Goal: Find specific page/section: Find specific page/section

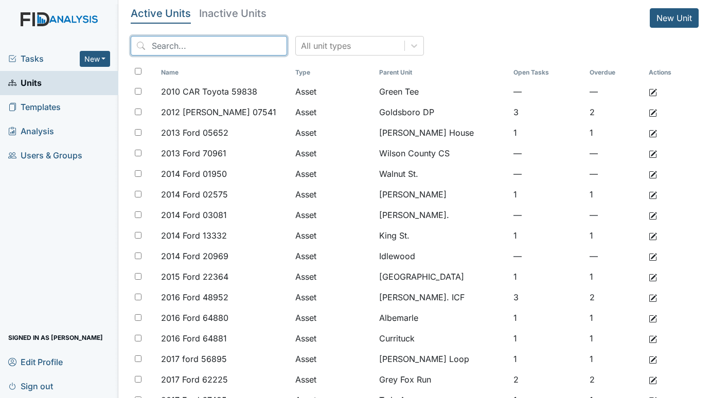
click at [195, 42] on input "search" at bounding box center [209, 46] width 156 height 20
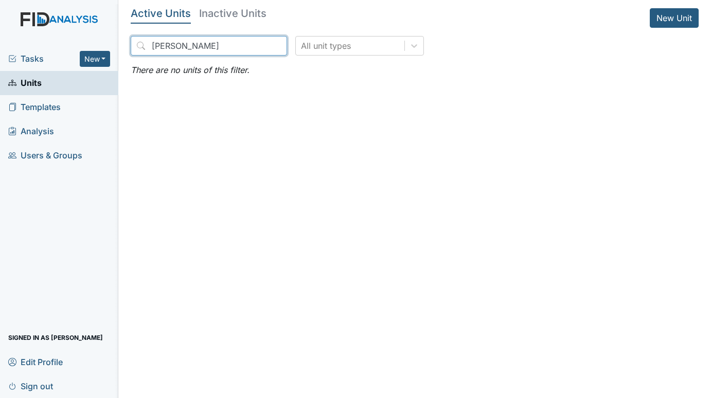
type input "[PERSON_NAME]"
click at [234, 49] on input "[PERSON_NAME]" at bounding box center [209, 46] width 156 height 20
click at [28, 79] on span "Units" at bounding box center [24, 83] width 33 height 16
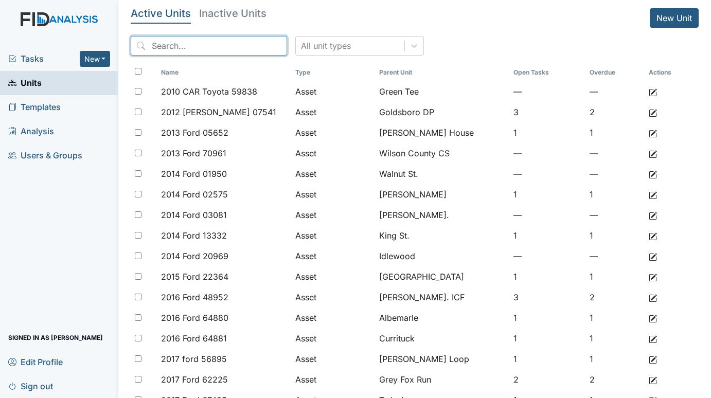
click at [201, 39] on input "search" at bounding box center [209, 46] width 156 height 20
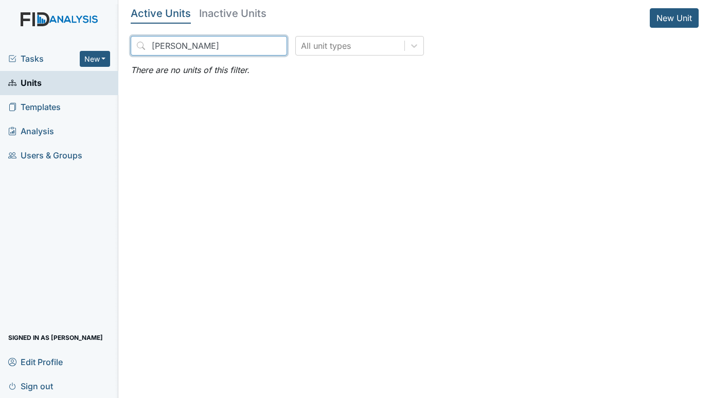
type input "[PERSON_NAME]"
click at [226, 18] on h5 "Inactive Units" at bounding box center [232, 13] width 67 height 10
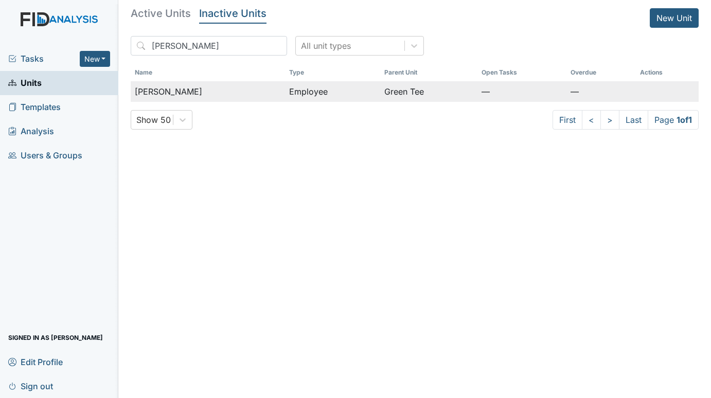
click at [187, 87] on span "[PERSON_NAME]" at bounding box center [168, 91] width 67 height 12
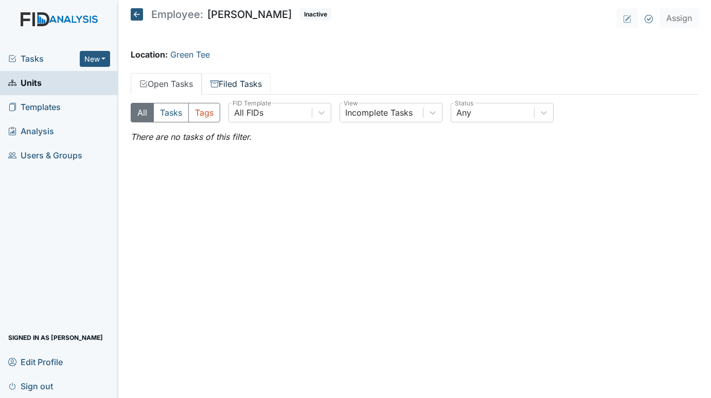
click at [230, 82] on link "Filed Tasks" at bounding box center [236, 84] width 69 height 22
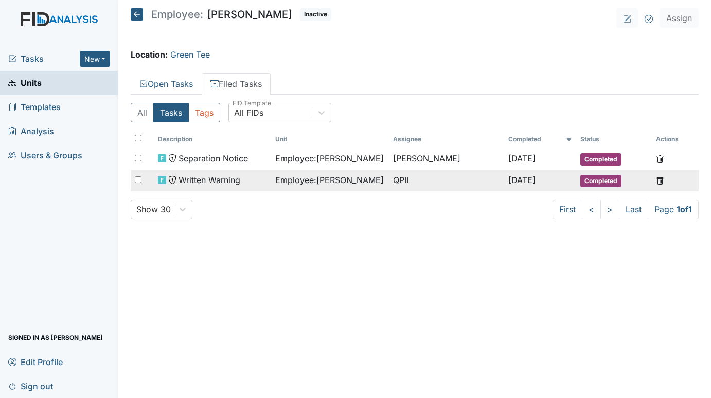
click at [331, 183] on span "Employee : Hayes, Lynnell" at bounding box center [329, 180] width 109 height 12
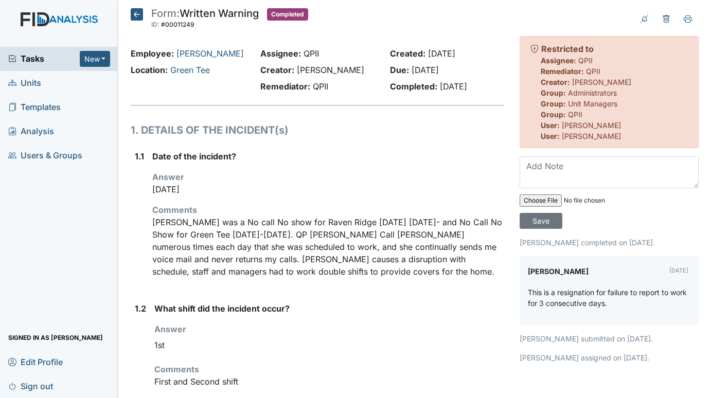
click at [141, 14] on icon at bounding box center [137, 14] width 12 height 12
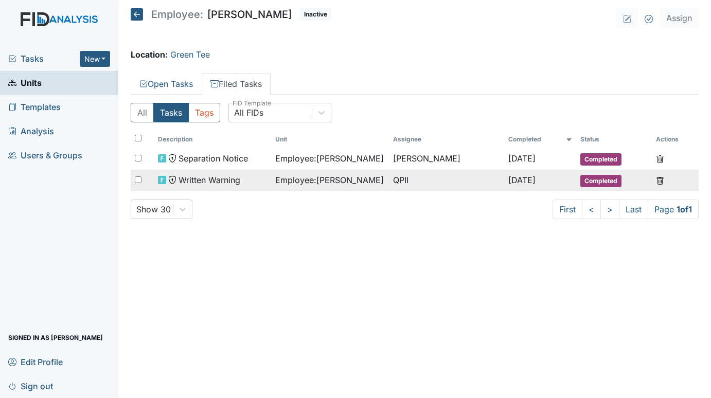
click at [299, 181] on span "Employee : Hayes, Lynnell" at bounding box center [329, 180] width 109 height 12
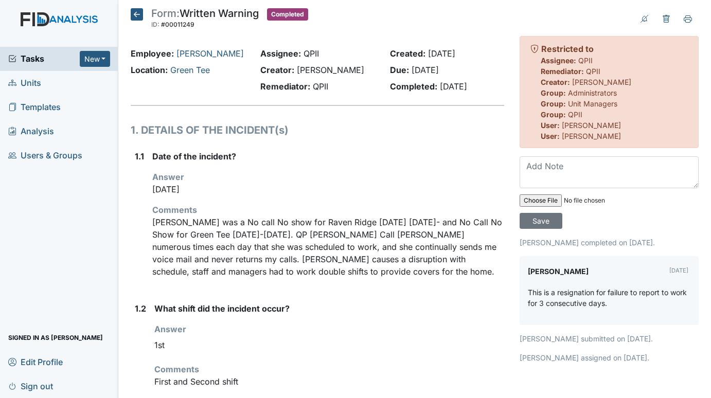
click at [132, 12] on icon at bounding box center [137, 14] width 12 height 12
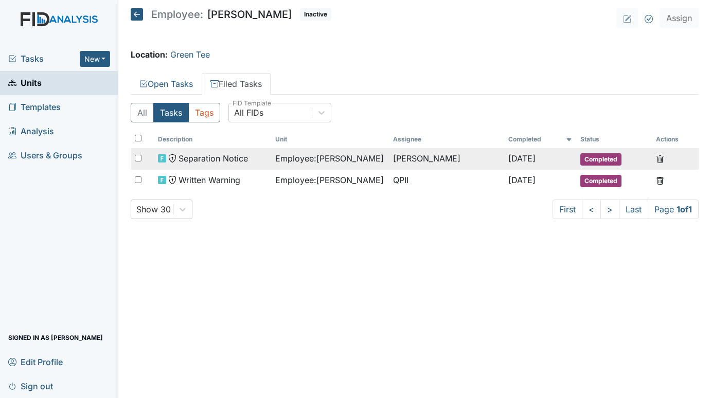
click at [217, 160] on span "Separation Notice" at bounding box center [213, 158] width 69 height 12
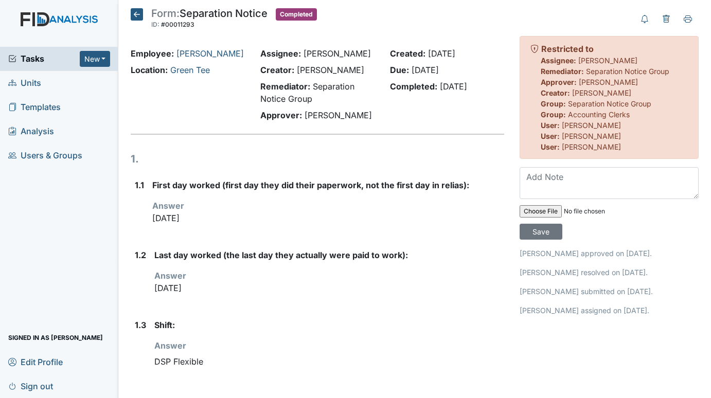
click at [25, 55] on span "Tasks" at bounding box center [44, 58] width 72 height 12
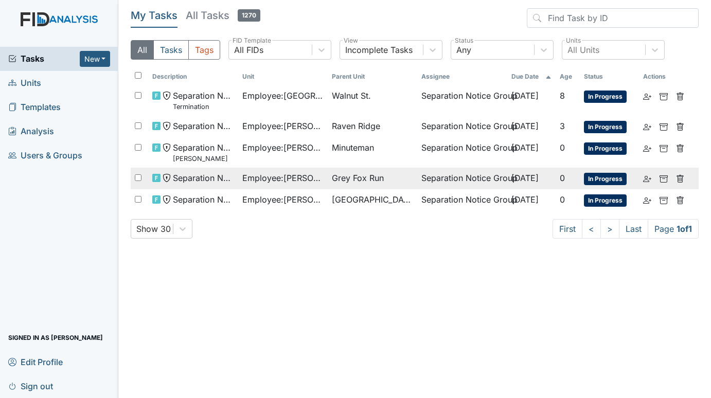
click at [277, 171] on td "Employee : Barham, Tammy" at bounding box center [283, 179] width 90 height 22
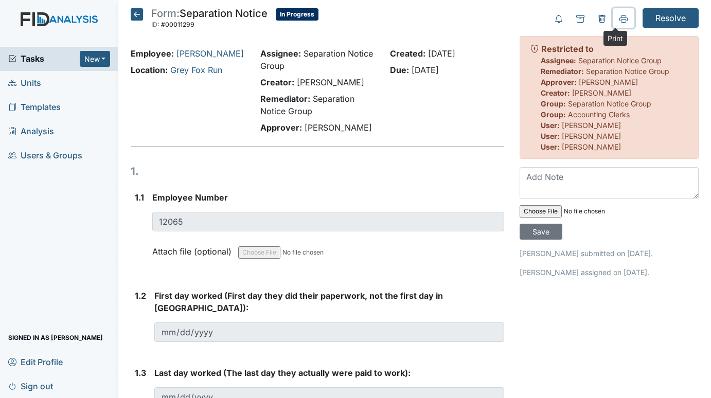
click at [620, 19] on icon at bounding box center [624, 19] width 8 height 8
click at [29, 78] on span "Units" at bounding box center [24, 83] width 33 height 16
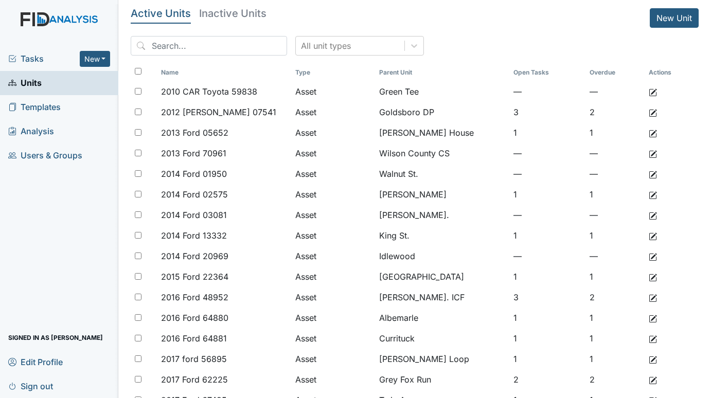
click at [41, 56] on span "Tasks" at bounding box center [44, 58] width 72 height 12
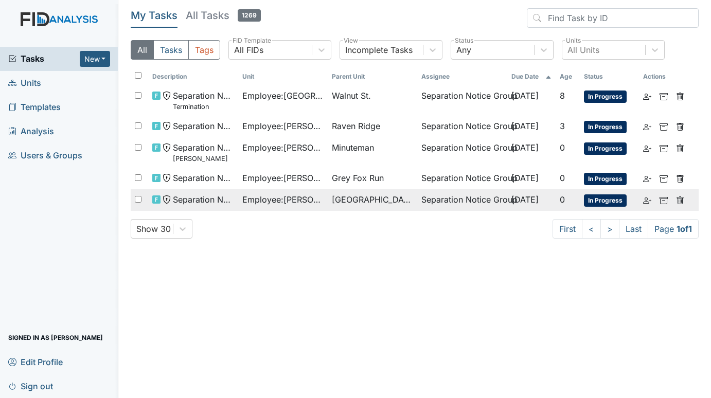
click at [335, 197] on span "[GEOGRAPHIC_DATA]" at bounding box center [372, 200] width 81 height 12
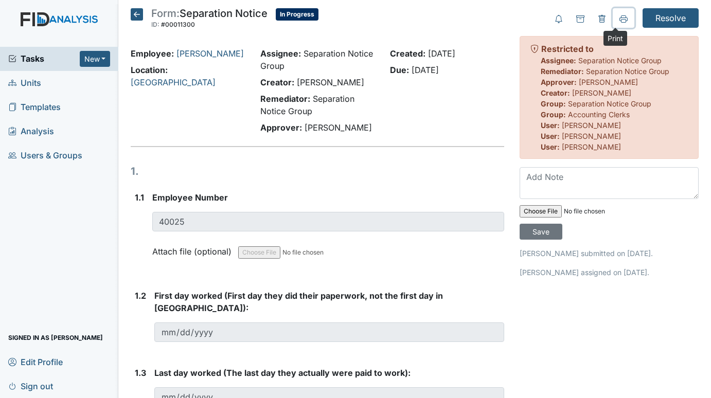
click at [620, 17] on icon at bounding box center [624, 18] width 8 height 6
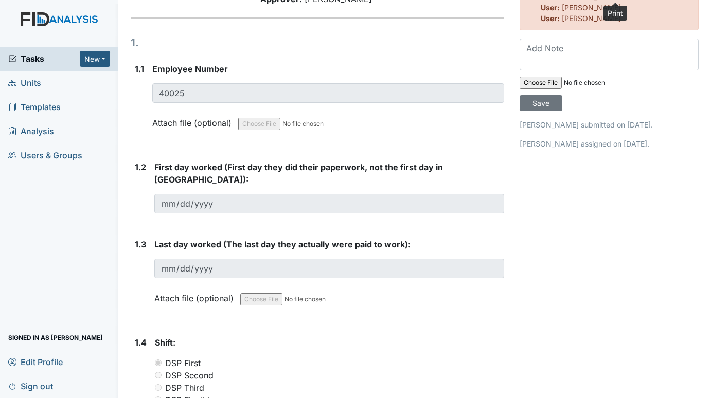
scroll to position [103, 0]
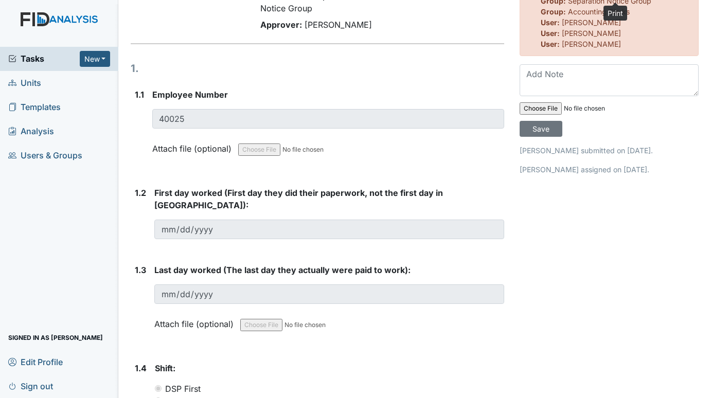
click at [36, 84] on span "Units" at bounding box center [24, 83] width 33 height 16
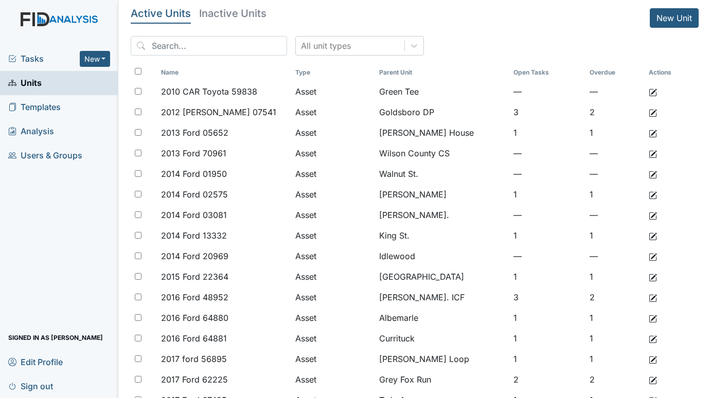
click at [37, 57] on span "Tasks" at bounding box center [44, 58] width 72 height 12
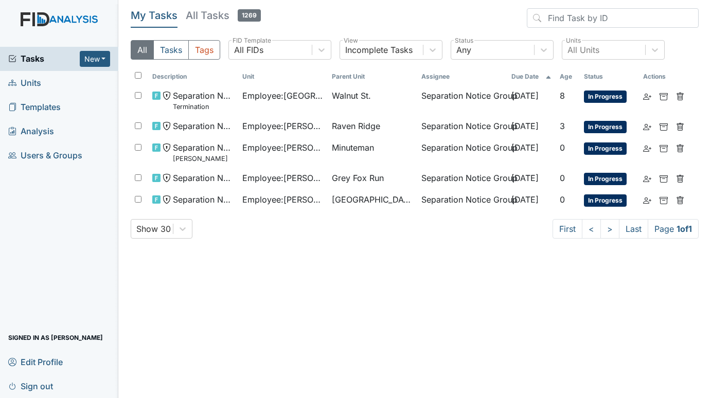
click at [28, 83] on span "Units" at bounding box center [24, 83] width 33 height 16
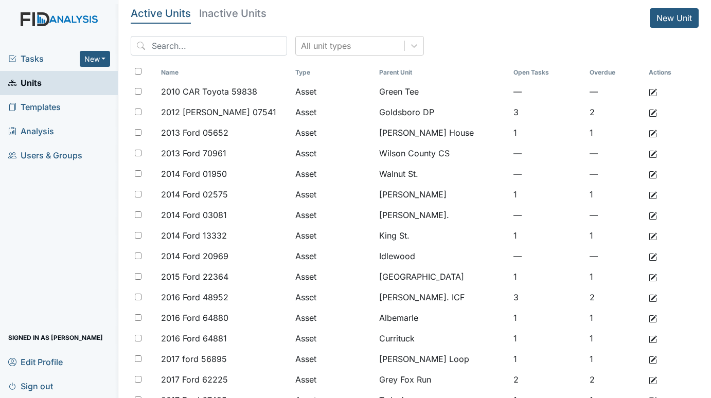
click at [34, 58] on span "Tasks" at bounding box center [44, 58] width 72 height 12
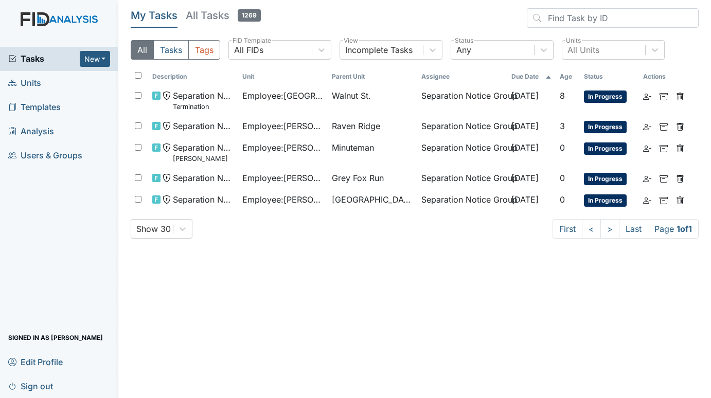
click at [287, 321] on main "My Tasks All Tasks 1269 All Tasks Tags All FIDs FID Template Incomplete Tasks V…" at bounding box center [414, 199] width 593 height 398
click at [358, 263] on main "My Tasks All Tasks 1269 All Tasks Tags All FIDs FID Template Incomplete Tasks V…" at bounding box center [414, 199] width 593 height 398
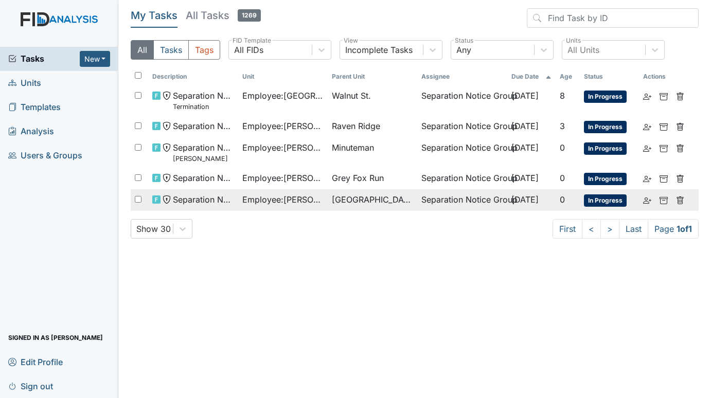
click at [295, 196] on span "Employee : Gatlin, Catrina" at bounding box center [282, 200] width 81 height 12
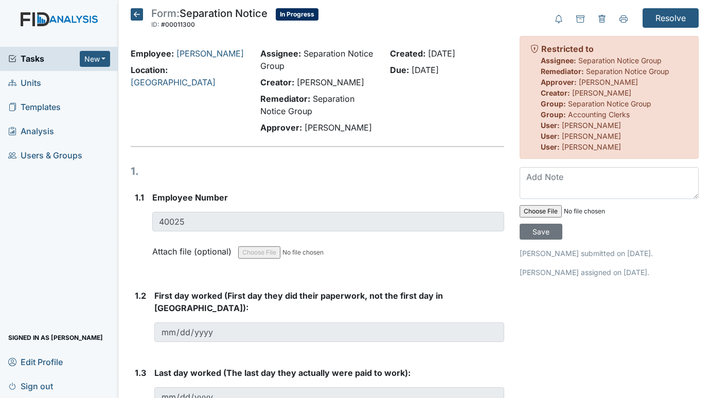
click at [140, 13] on icon at bounding box center [137, 14] width 12 height 12
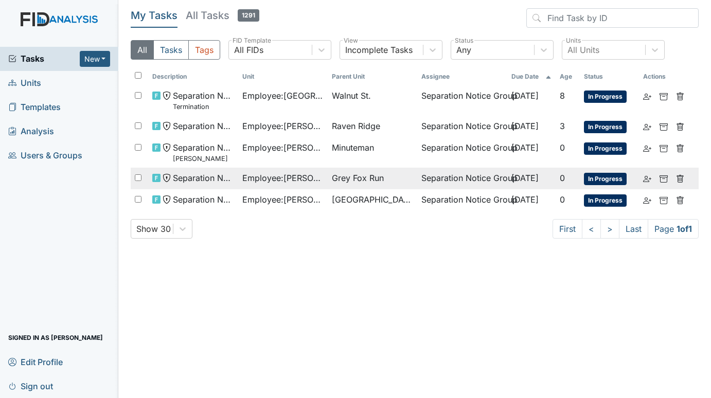
click at [277, 174] on span "Employee : Barham, Tammy" at bounding box center [282, 178] width 81 height 12
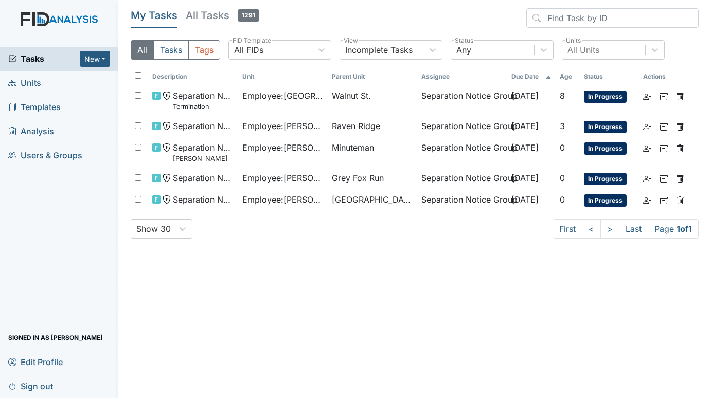
click at [33, 79] on span "Units" at bounding box center [24, 83] width 33 height 16
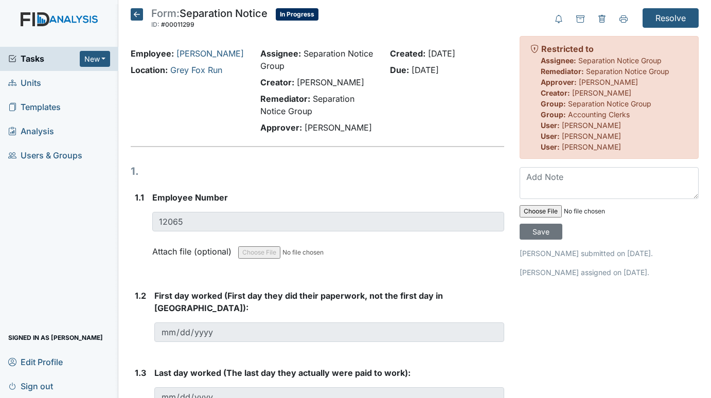
scroll to position [51, 0]
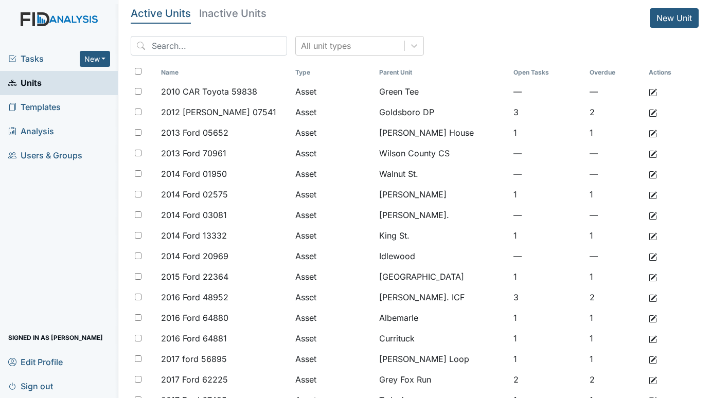
click at [36, 55] on span "Tasks" at bounding box center [44, 58] width 72 height 12
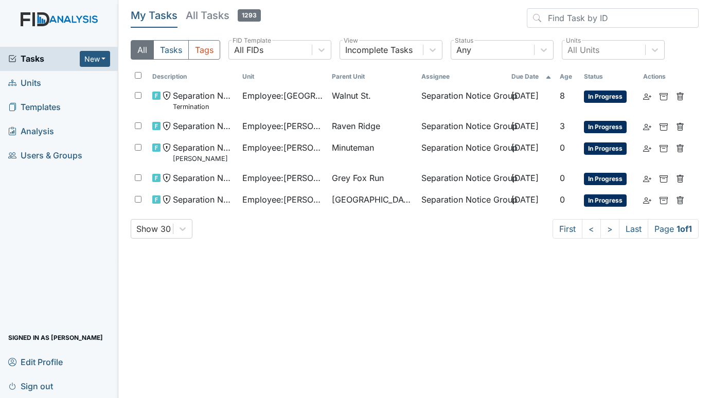
click at [36, 78] on span "Units" at bounding box center [24, 83] width 33 height 16
